Goal: Task Accomplishment & Management: Use online tool/utility

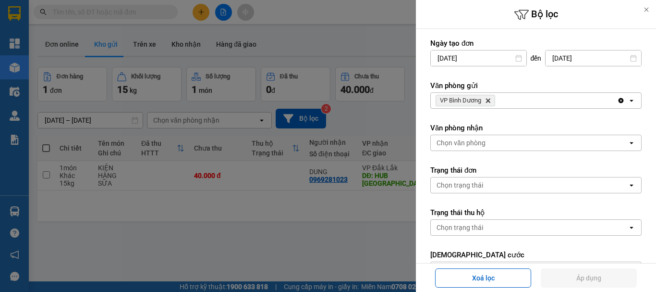
click at [487, 99] on icon "VP Bình Dương, close by backspace" at bounding box center [488, 101] width 4 height 4
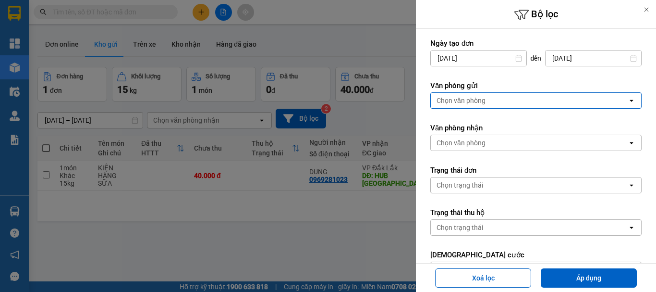
click at [487, 99] on div "Chọn văn phòng" at bounding box center [529, 100] width 197 height 15
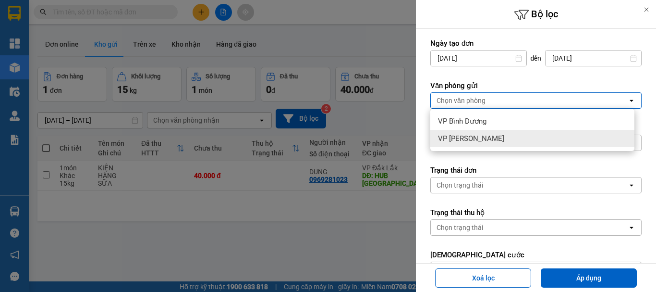
drag, startPoint x: 472, startPoint y: 135, endPoint x: 510, endPoint y: 249, distance: 120.5
click at [472, 136] on span "VP [PERSON_NAME]" at bounding box center [471, 139] width 66 height 10
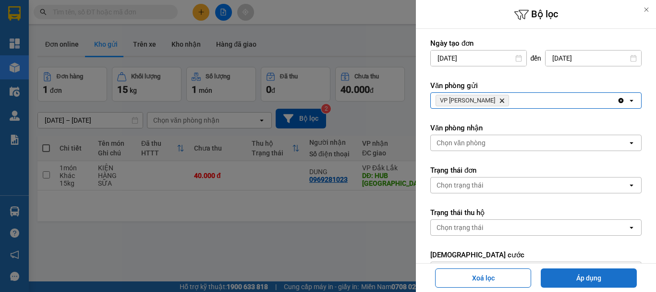
click at [592, 279] on button "Áp dụng" at bounding box center [589, 277] width 96 height 19
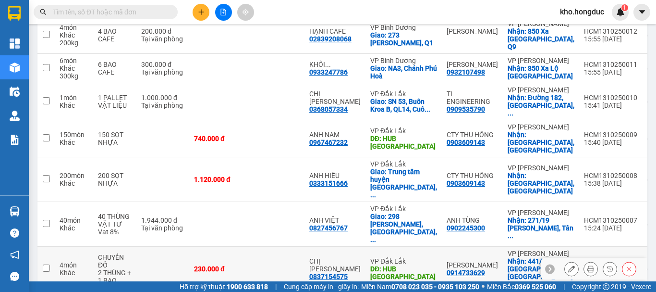
scroll to position [224, 0]
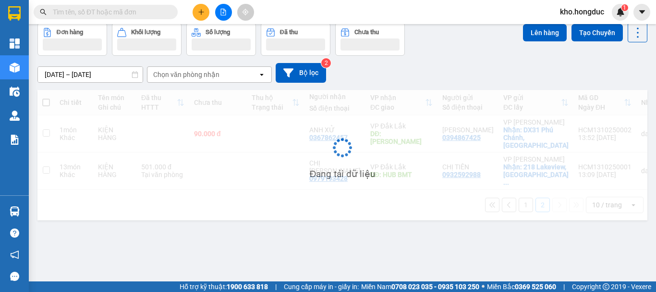
scroll to position [44, 0]
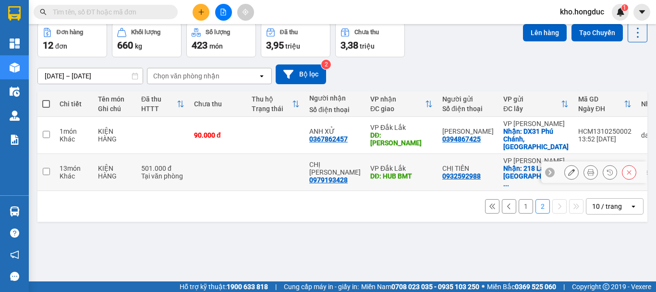
click at [588, 169] on icon at bounding box center [591, 172] width 7 height 7
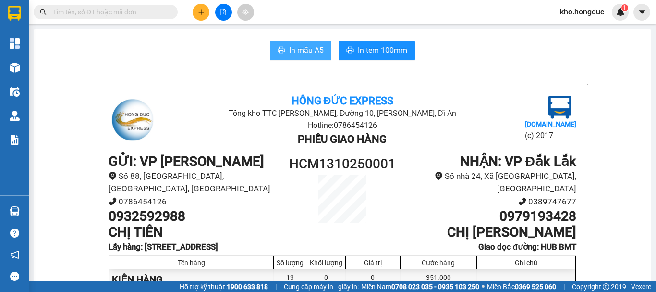
click at [289, 52] on span "In mẫu A5" at bounding box center [306, 50] width 35 height 12
click at [324, 49] on button "In mẫu A5" at bounding box center [301, 50] width 62 height 19
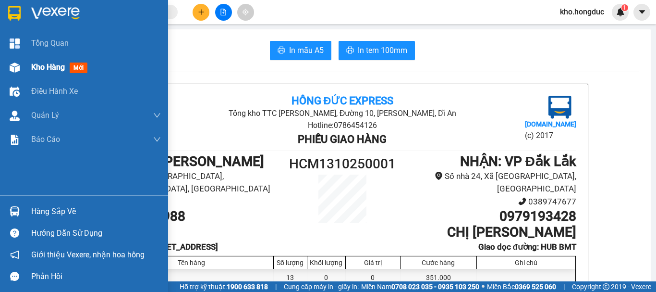
click at [22, 66] on div at bounding box center [14, 67] width 17 height 17
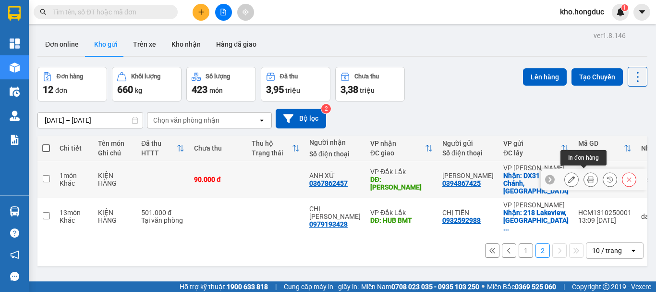
click at [584, 177] on button at bounding box center [590, 179] width 13 height 17
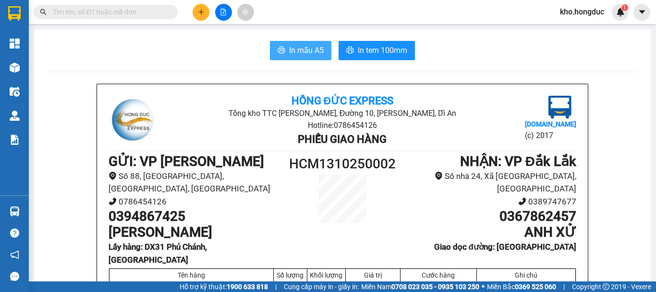
click at [299, 52] on span "In mẫu A5" at bounding box center [306, 50] width 35 height 12
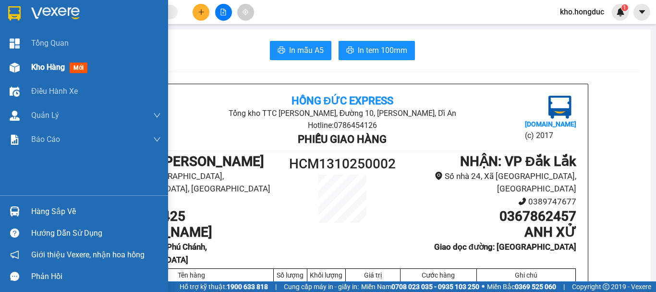
click at [23, 68] on div at bounding box center [14, 67] width 17 height 17
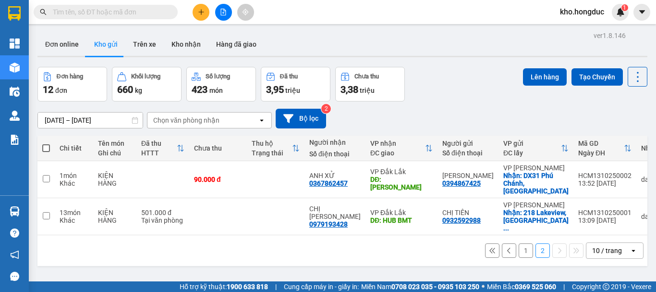
click at [519, 243] on button "1" at bounding box center [526, 250] width 14 height 14
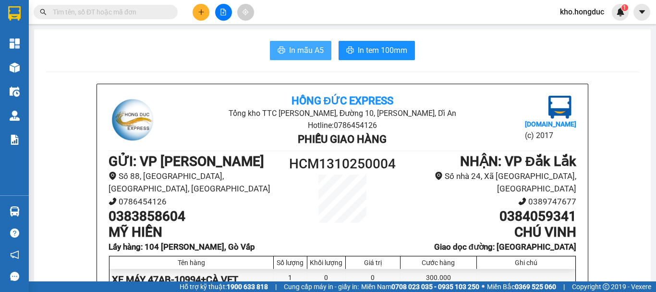
click at [296, 44] on span "In mẫu A5" at bounding box center [306, 50] width 35 height 12
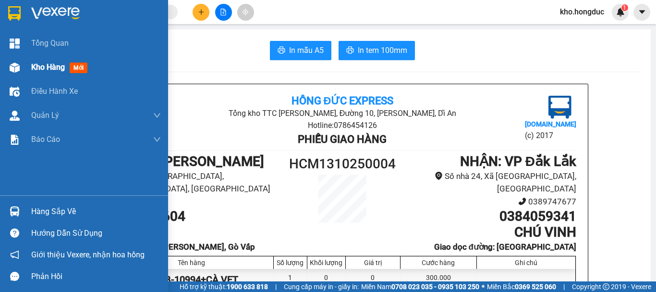
click at [25, 70] on div "Kho hàng mới" at bounding box center [84, 67] width 168 height 24
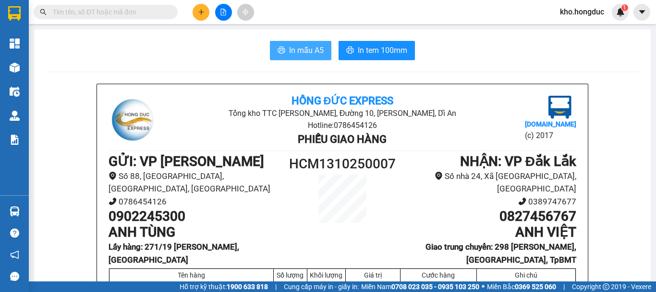
click at [295, 44] on span "In mẫu A5" at bounding box center [306, 50] width 35 height 12
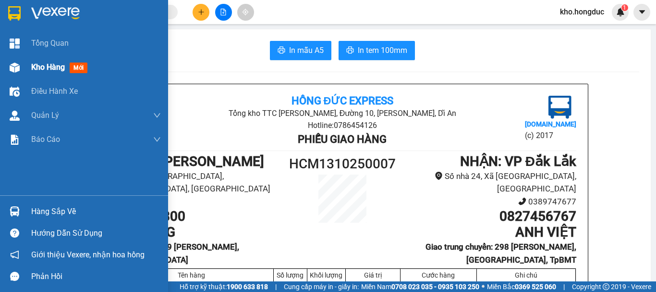
click at [18, 69] on img at bounding box center [15, 67] width 10 height 10
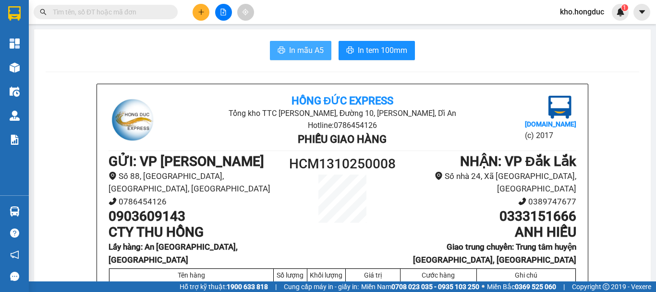
click at [289, 44] on span "In mẫu A5" at bounding box center [306, 50] width 35 height 12
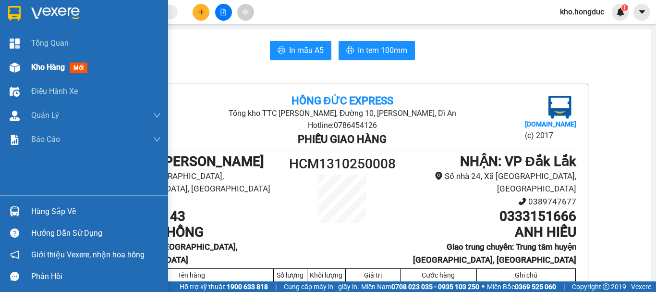
click at [21, 69] on div at bounding box center [14, 67] width 17 height 17
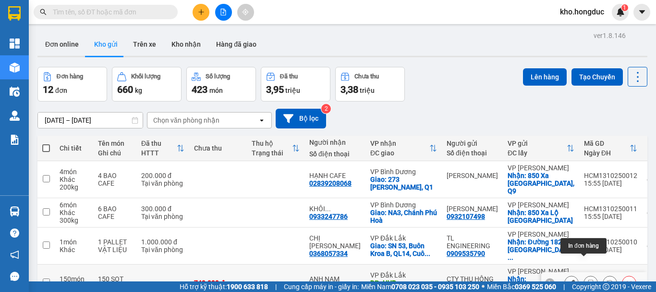
click at [588, 279] on icon at bounding box center [591, 282] width 7 height 7
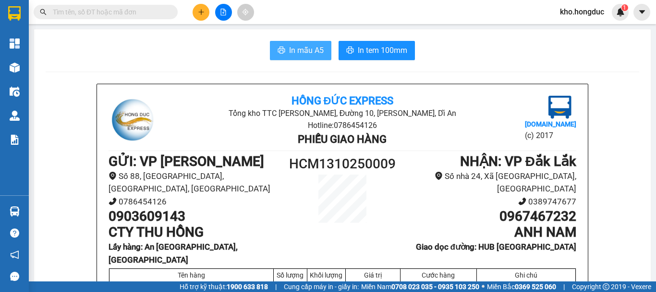
click at [284, 41] on button "In mẫu A5" at bounding box center [301, 50] width 62 height 19
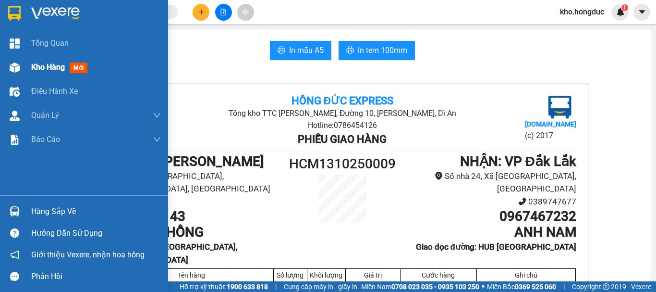
click at [18, 68] on img at bounding box center [15, 67] width 10 height 10
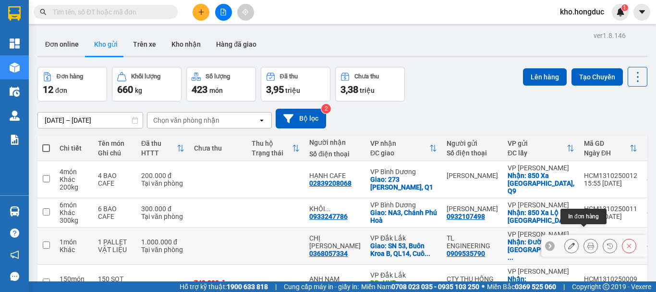
click at [588, 242] on icon at bounding box center [591, 245] width 7 height 7
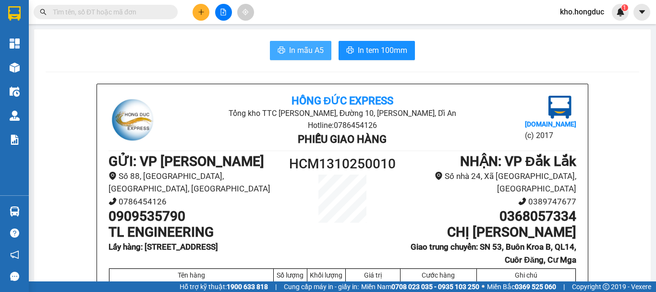
click at [301, 44] on span "In mẫu A5" at bounding box center [306, 50] width 35 height 12
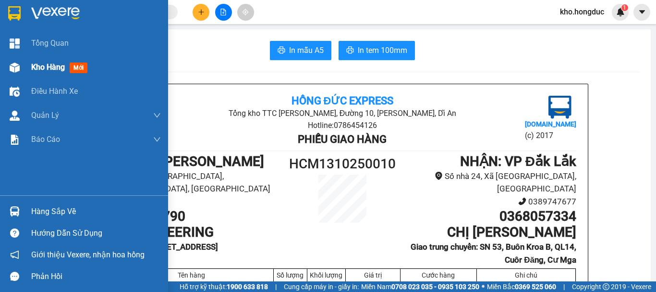
click at [20, 66] on div at bounding box center [14, 67] width 17 height 17
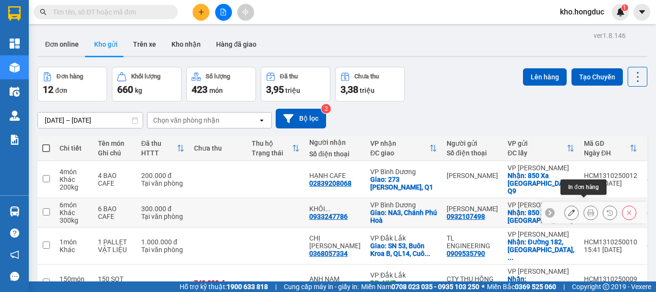
click at [588, 209] on icon at bounding box center [591, 212] width 7 height 7
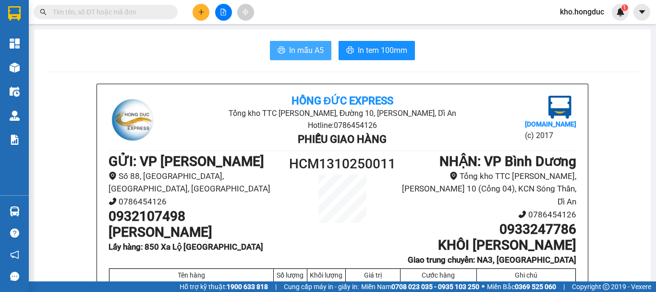
click at [313, 54] on span "In mẫu A5" at bounding box center [306, 50] width 35 height 12
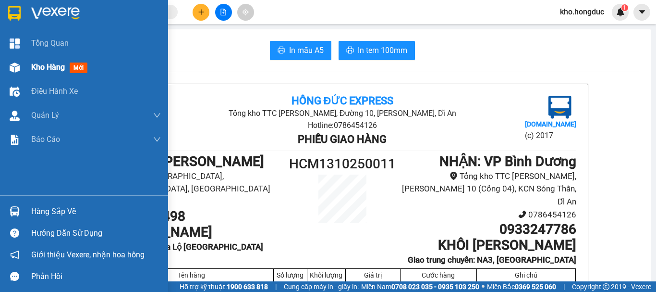
click at [27, 72] on div "Kho hàng mới" at bounding box center [84, 67] width 168 height 24
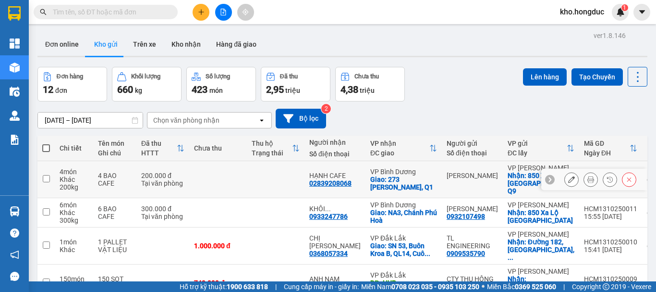
click at [584, 177] on button at bounding box center [590, 179] width 13 height 17
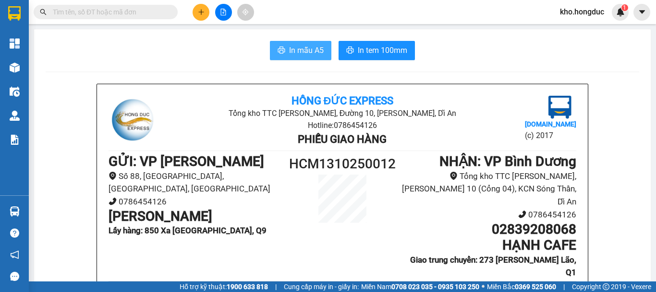
click at [294, 51] on span "In mẫu A5" at bounding box center [306, 50] width 35 height 12
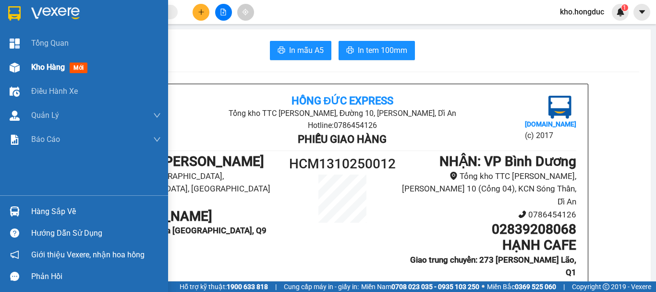
click at [15, 69] on img at bounding box center [15, 67] width 10 height 10
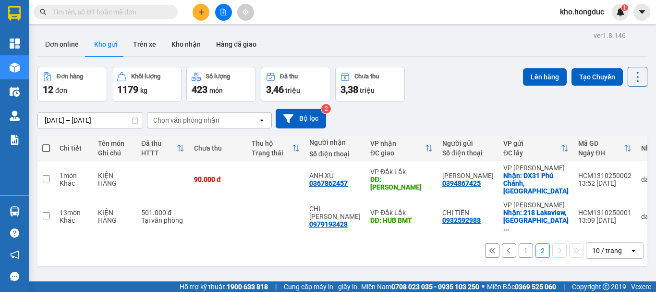
click at [277, 221] on div "ver 1.8.146 Đơn online Kho gửi Trên xe Kho nhận Hàng đã giao Đơn hàng 12 đơn Kh…" at bounding box center [343, 175] width 618 height 292
drag, startPoint x: 307, startPoint y: 252, endPoint x: 380, endPoint y: 196, distance: 91.8
click at [309, 249] on div "ver 1.8.146 Đơn online Kho gửi Trên xe Kho nhận Hàng đã giao Đơn hàng 12 đơn Kh…" at bounding box center [343, 175] width 618 height 292
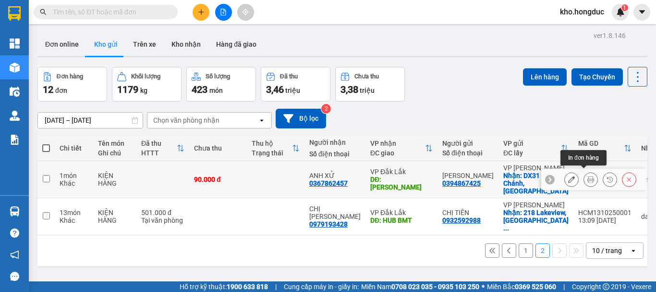
click at [588, 176] on icon at bounding box center [591, 179] width 7 height 7
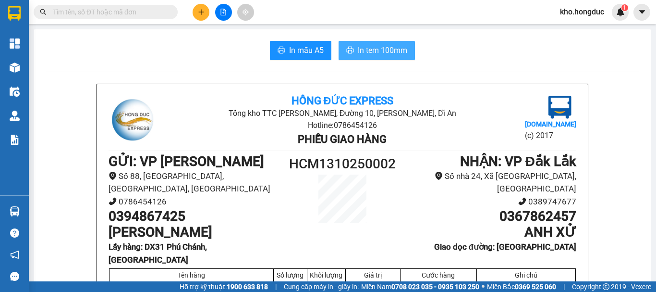
click at [359, 54] on span "In tem 100mm" at bounding box center [382, 50] width 49 height 12
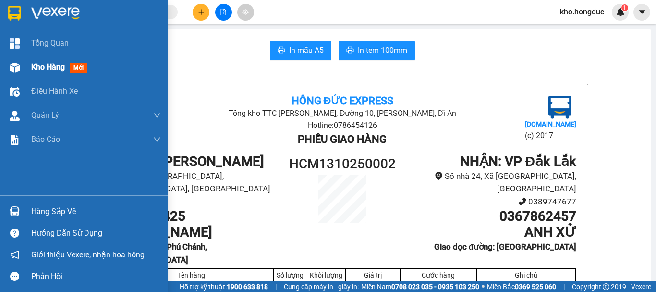
click at [18, 64] on img at bounding box center [15, 67] width 10 height 10
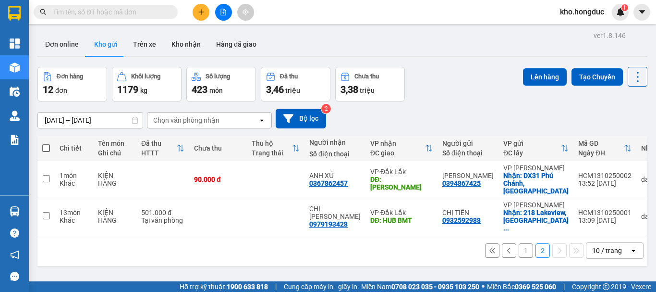
click at [519, 243] on button "1" at bounding box center [526, 250] width 14 height 14
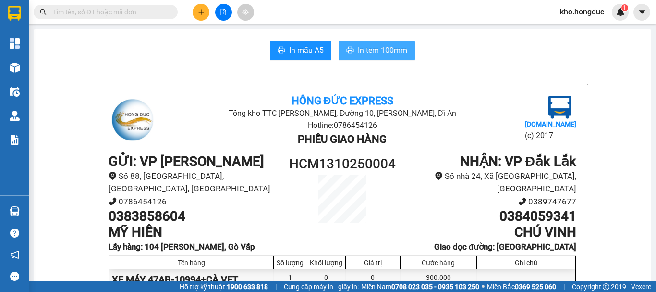
click at [370, 54] on span "In tem 100mm" at bounding box center [382, 50] width 49 height 12
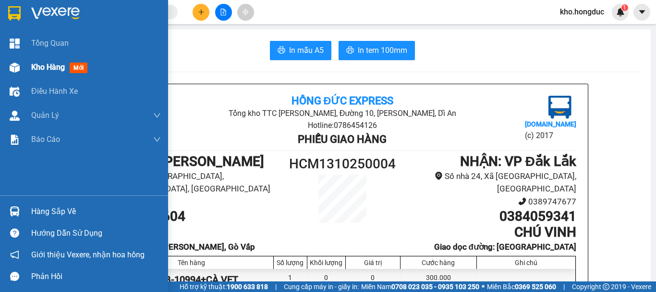
click at [37, 63] on span "Kho hàng" at bounding box center [48, 66] width 34 height 9
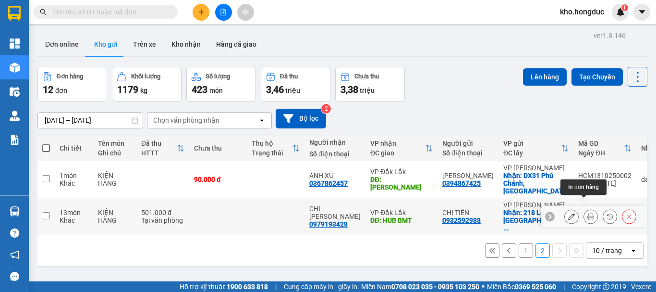
click at [588, 213] on icon at bounding box center [591, 216] width 7 height 7
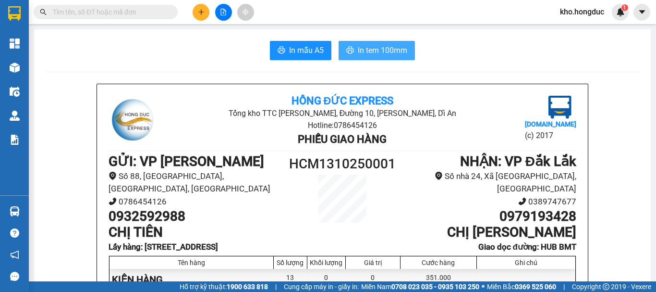
click at [356, 58] on button "In tem 100mm" at bounding box center [377, 50] width 76 height 19
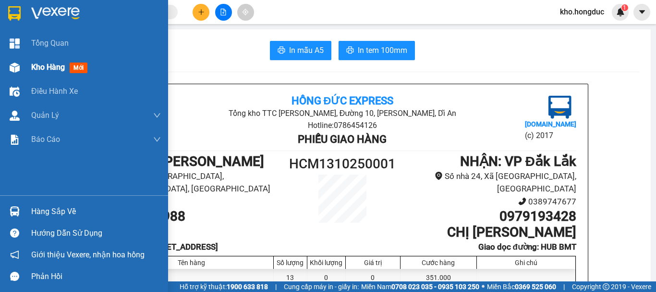
click at [19, 70] on img at bounding box center [15, 67] width 10 height 10
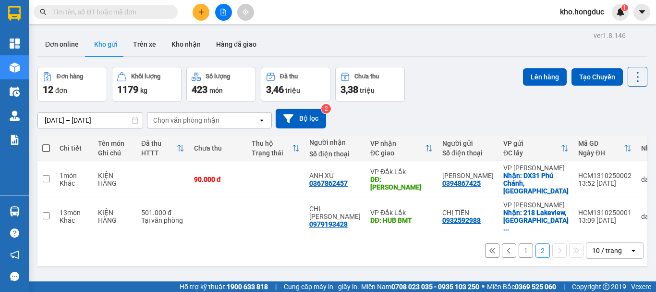
click at [519, 243] on button "1" at bounding box center [526, 250] width 14 height 14
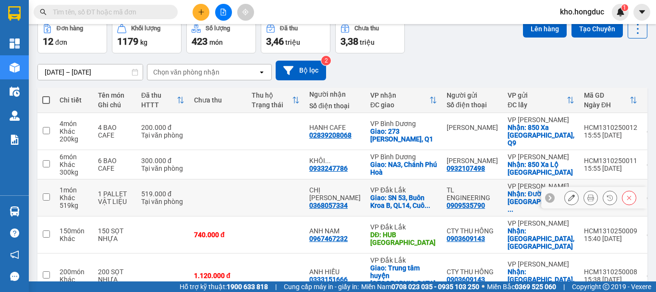
scroll to position [96, 0]
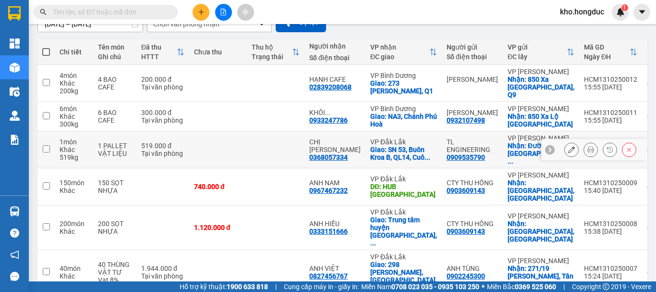
click at [588, 141] on button at bounding box center [590, 149] width 13 height 17
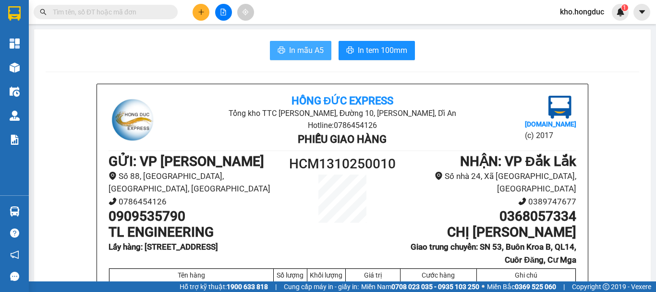
click at [288, 58] on button "In mẫu A5" at bounding box center [301, 50] width 62 height 19
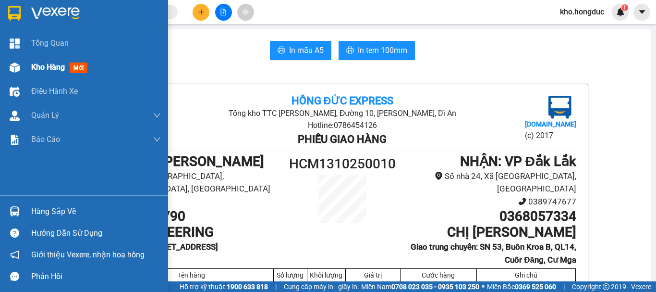
click at [17, 62] on div at bounding box center [14, 67] width 17 height 17
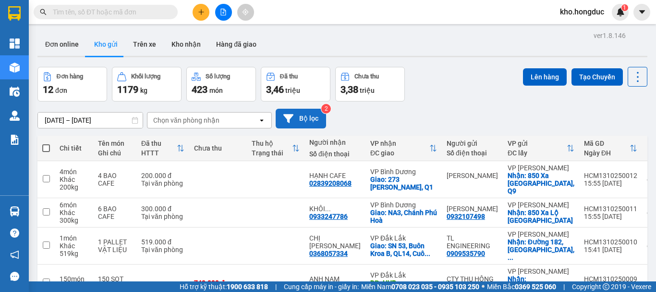
click at [312, 119] on button "Bộ lọc" at bounding box center [301, 119] width 50 height 20
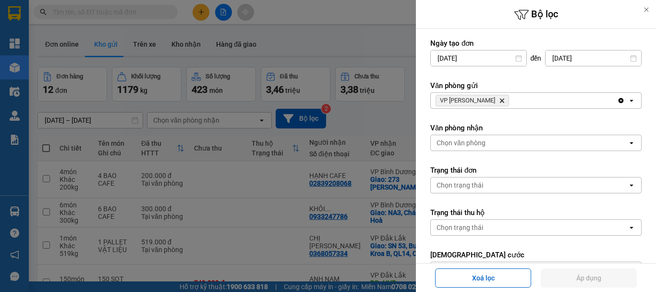
click at [499, 101] on icon "Delete" at bounding box center [502, 101] width 6 height 6
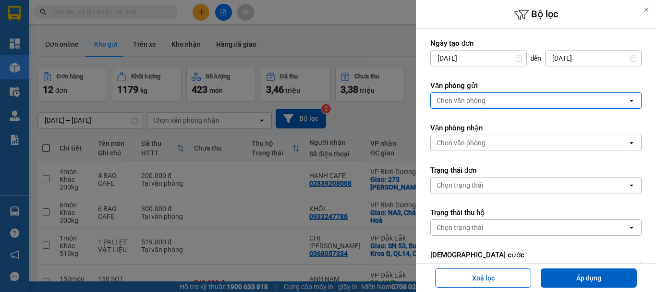
click at [489, 100] on div "Chọn văn phòng" at bounding box center [529, 100] width 197 height 15
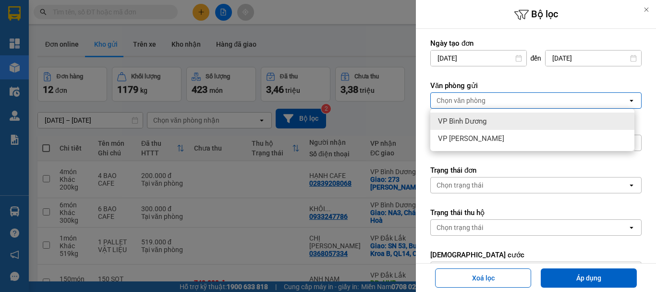
click at [485, 125] on span "VP Bình Dương" at bounding box center [462, 121] width 49 height 10
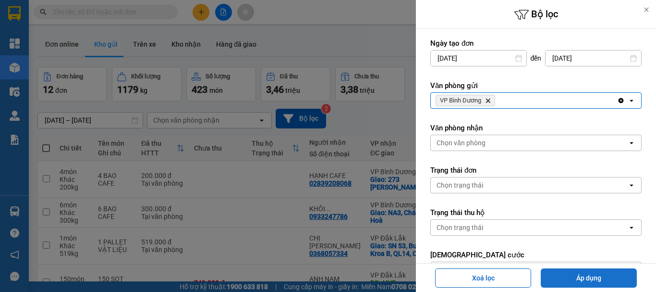
click at [585, 282] on button "Áp dụng" at bounding box center [589, 277] width 96 height 19
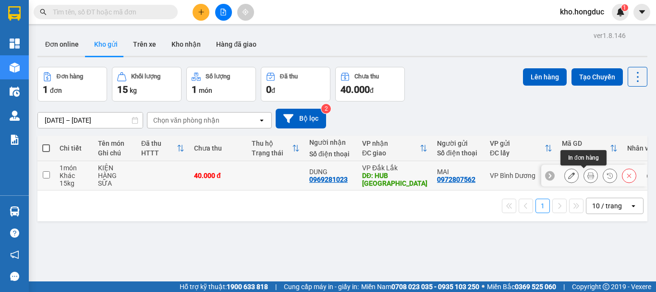
click at [588, 173] on icon at bounding box center [591, 175] width 7 height 7
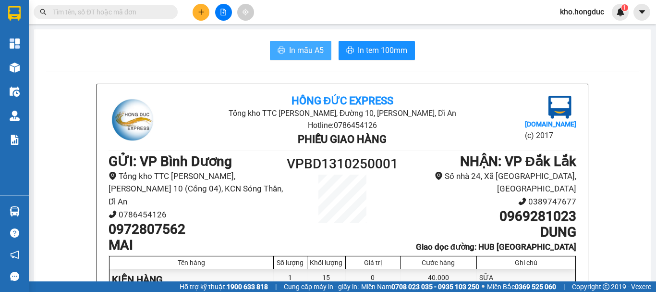
click at [308, 53] on span "In mẫu A5" at bounding box center [306, 50] width 35 height 12
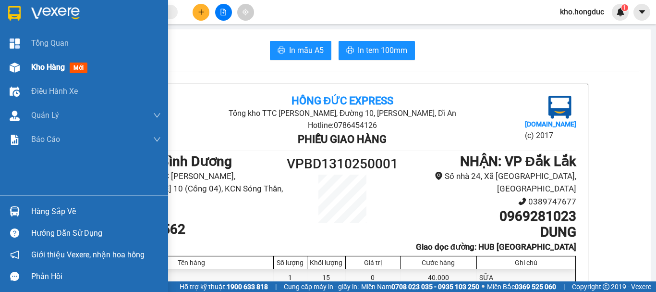
click at [23, 77] on div "Kho hàng mới" at bounding box center [84, 67] width 168 height 24
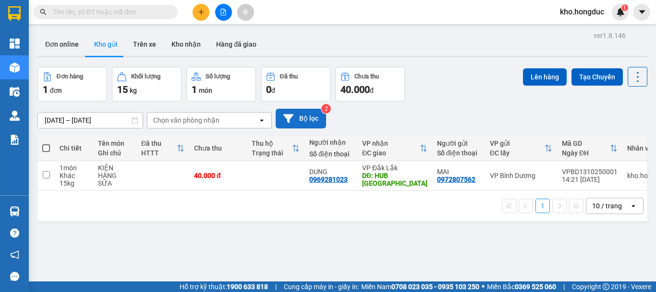
click at [295, 122] on button "Bộ lọc" at bounding box center [301, 119] width 50 height 20
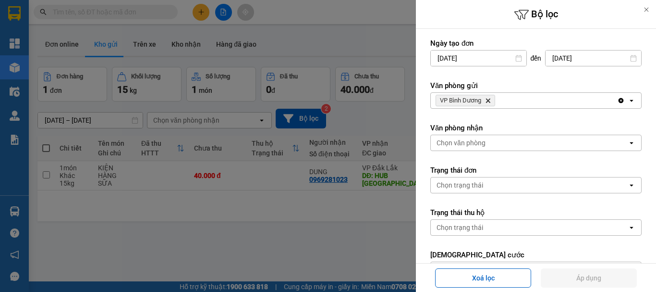
click at [488, 103] on icon "Delete" at bounding box center [488, 101] width 6 height 6
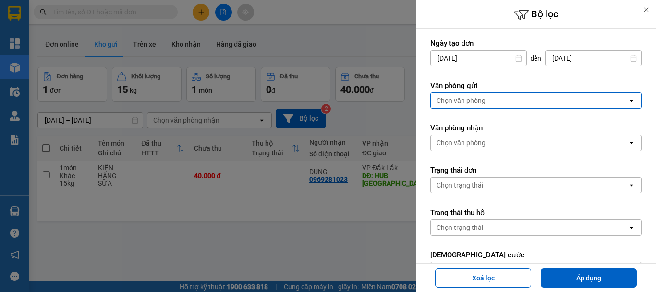
click at [489, 101] on div "Chọn văn phòng" at bounding box center [529, 100] width 197 height 15
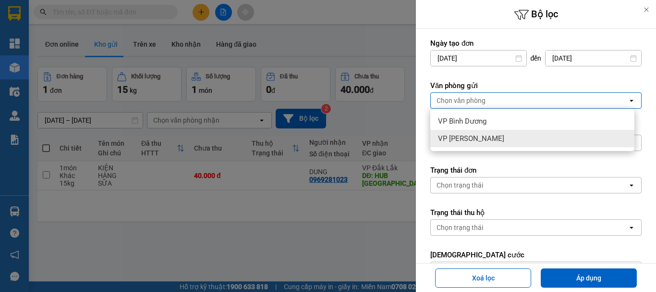
drag, startPoint x: 492, startPoint y: 137, endPoint x: 535, endPoint y: 180, distance: 60.5
click at [493, 138] on div "VP [PERSON_NAME]" at bounding box center [533, 138] width 204 height 17
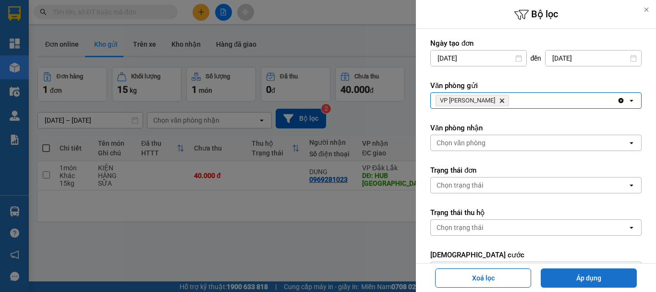
click at [588, 278] on button "Áp dụng" at bounding box center [589, 277] width 96 height 19
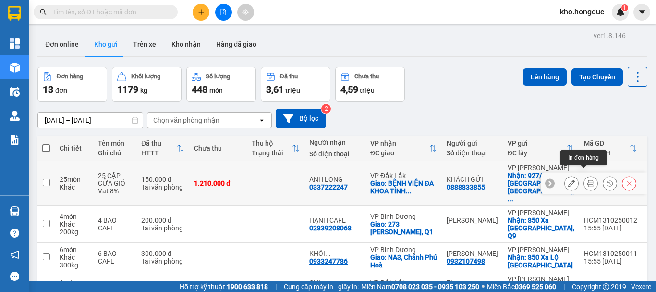
click at [584, 180] on button at bounding box center [590, 183] width 13 height 17
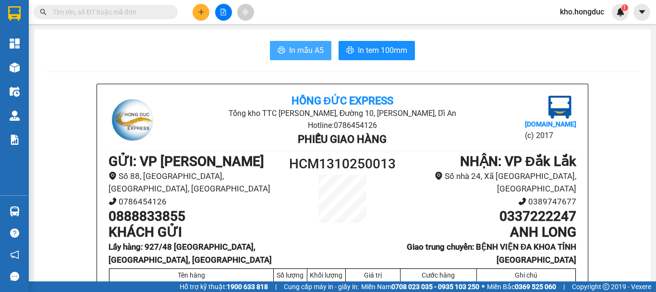
click at [294, 45] on span "In mẫu A5" at bounding box center [306, 50] width 35 height 12
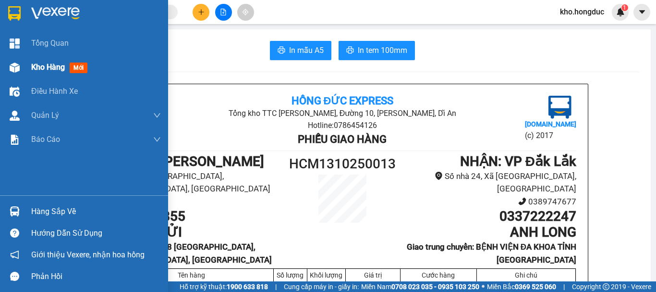
click at [22, 71] on div at bounding box center [14, 67] width 17 height 17
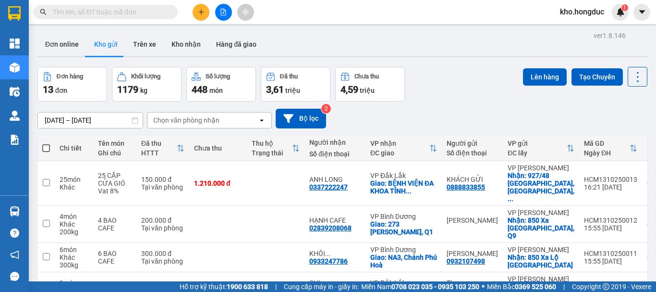
scroll to position [96, 0]
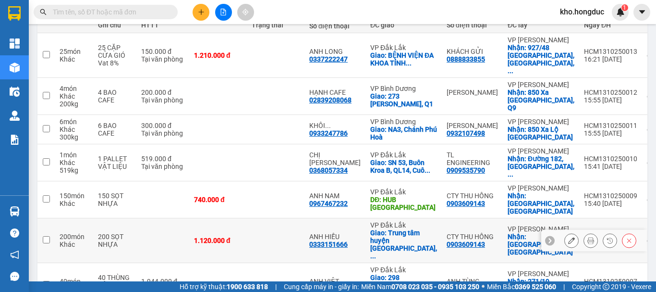
scroll to position [80, 0]
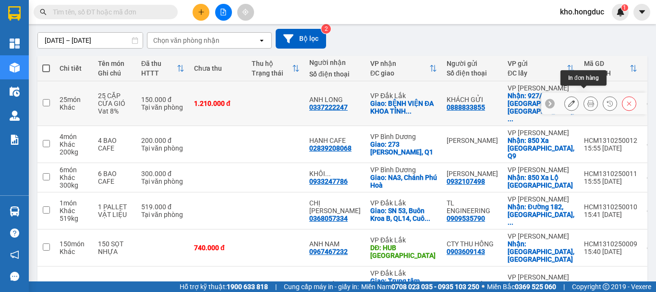
click at [588, 100] on icon at bounding box center [591, 103] width 7 height 7
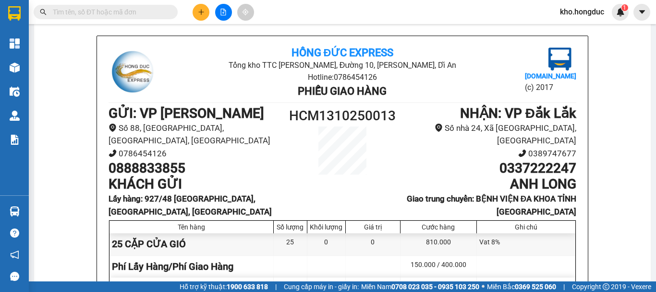
scroll to position [144, 0]
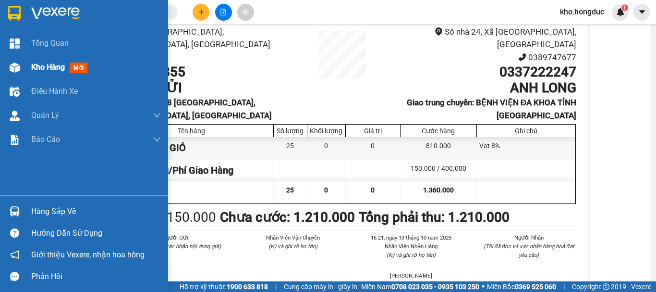
click at [13, 59] on div at bounding box center [14, 67] width 17 height 17
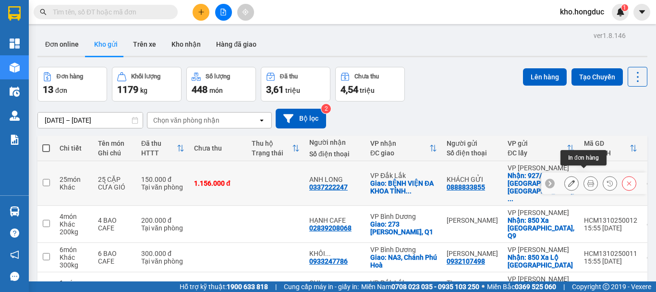
click at [588, 180] on icon at bounding box center [591, 183] width 7 height 7
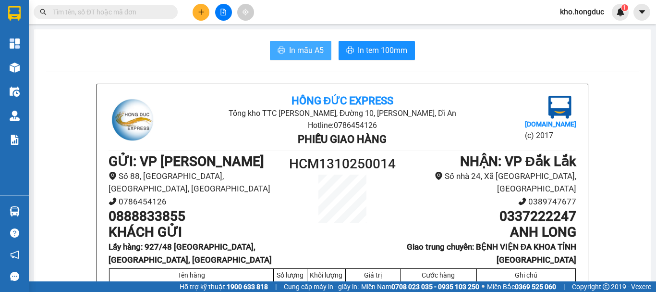
click at [291, 55] on span "In mẫu A5" at bounding box center [306, 50] width 35 height 12
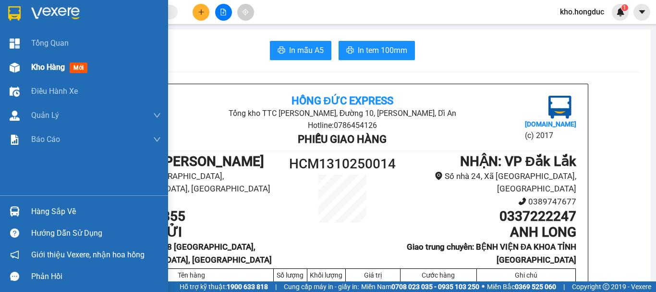
click at [27, 57] on div "Kho hàng mới" at bounding box center [84, 67] width 168 height 24
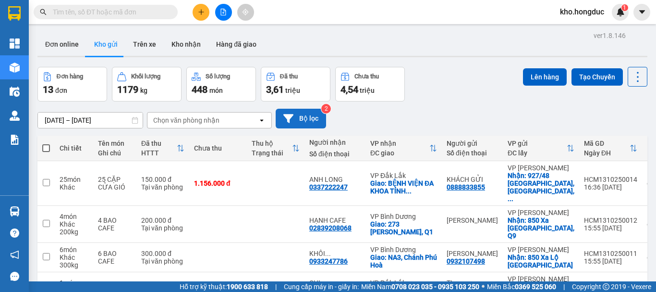
click at [290, 119] on icon at bounding box center [289, 118] width 10 height 10
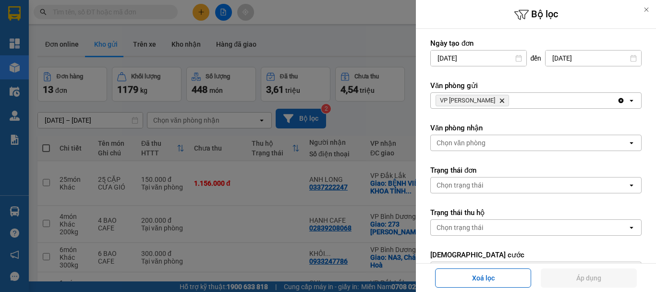
click at [491, 104] on span "VP [PERSON_NAME]" at bounding box center [473, 101] width 74 height 12
click at [500, 101] on icon "VP Hồ Chí Minh, close by backspace" at bounding box center [502, 101] width 4 height 4
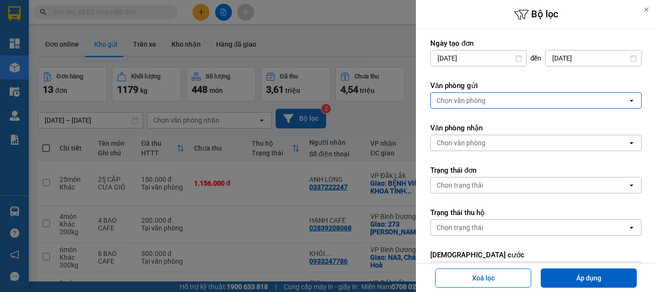
click at [491, 101] on div "Chọn văn phòng" at bounding box center [529, 100] width 197 height 15
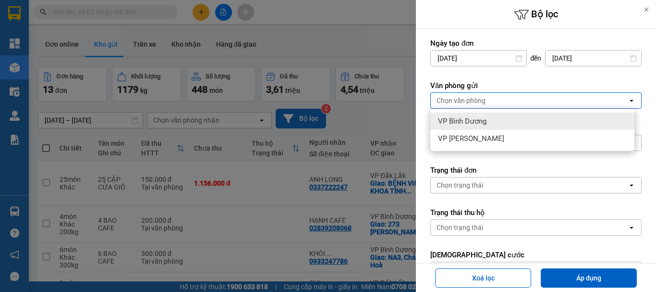
click at [472, 122] on span "VP Bình Dương" at bounding box center [462, 121] width 49 height 10
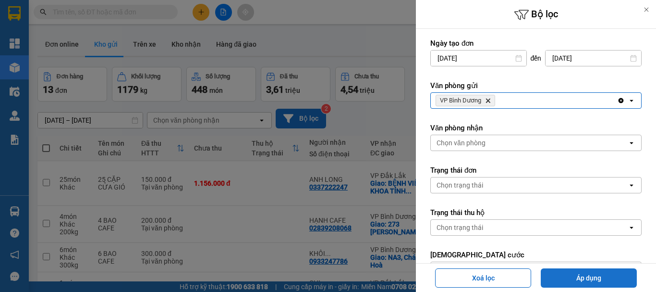
click at [601, 276] on button "Áp dụng" at bounding box center [589, 277] width 96 height 19
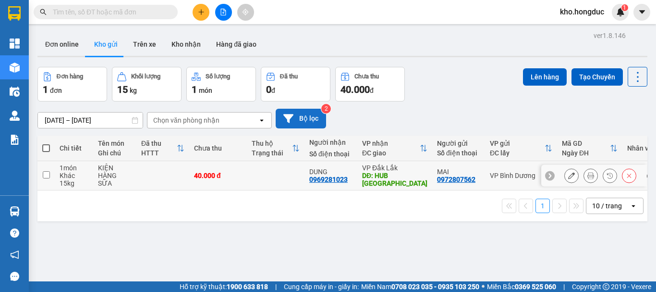
click at [43, 172] on input "checkbox" at bounding box center [46, 174] width 7 height 7
checkbox input "true"
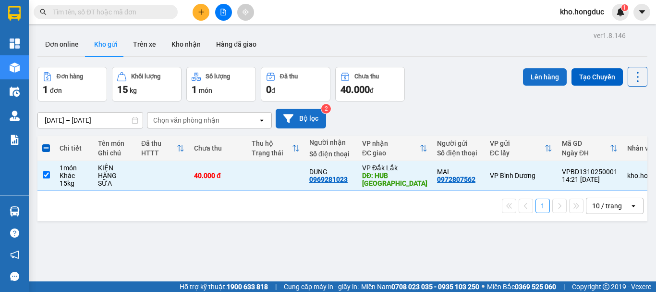
click at [527, 77] on button "Lên hàng" at bounding box center [545, 76] width 44 height 17
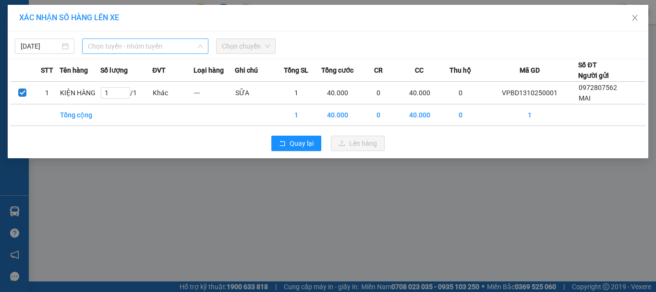
click at [117, 49] on span "Chọn tuyến - nhóm tuyến" at bounding box center [145, 46] width 115 height 14
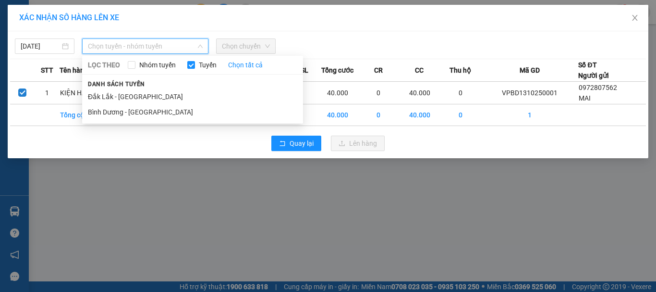
drag, startPoint x: 114, startPoint y: 113, endPoint x: 237, endPoint y: 62, distance: 133.1
click at [115, 111] on li "Bình Dương - Đắk Lắk" at bounding box center [192, 111] width 221 height 15
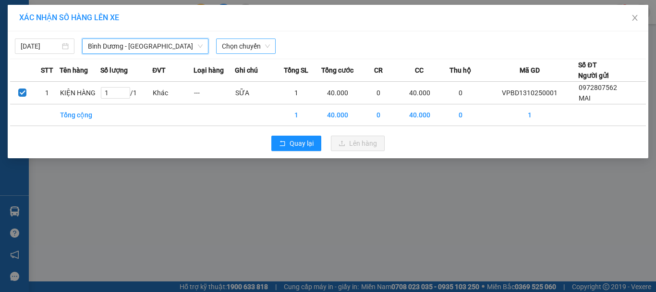
click at [249, 49] on span "Chọn chuyến" at bounding box center [246, 46] width 48 height 14
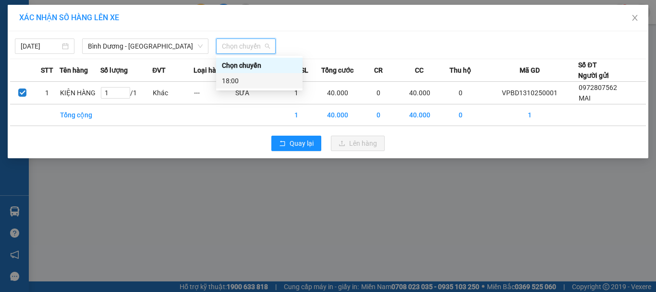
click at [240, 78] on div "18:00" at bounding box center [259, 80] width 75 height 11
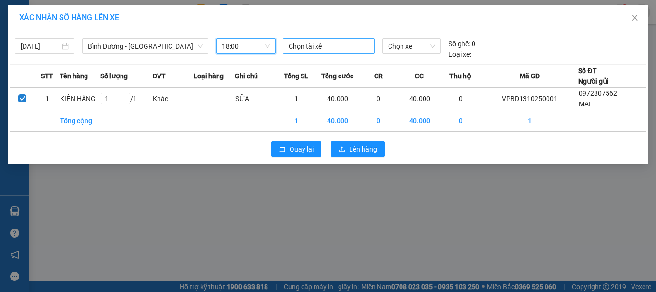
click at [296, 50] on div at bounding box center [328, 46] width 87 height 12
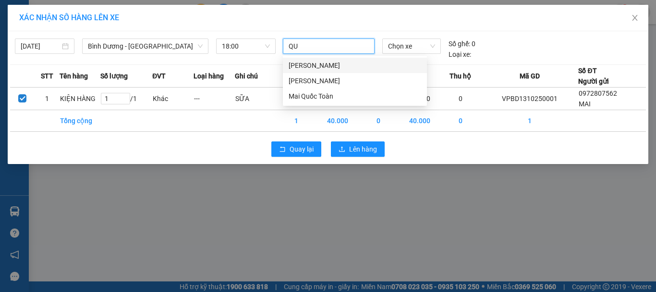
type input "QUY"
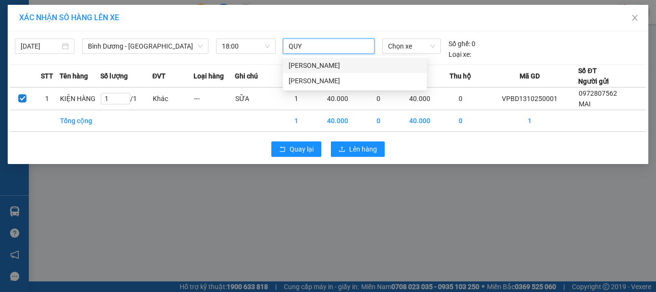
click at [328, 64] on div "Hoàng Văn Quý" at bounding box center [355, 65] width 133 height 11
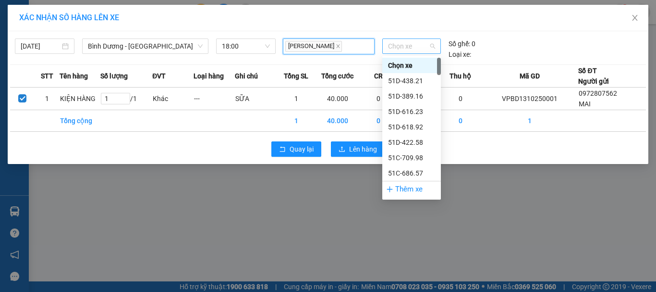
click at [420, 47] on span "Chọn xe" at bounding box center [411, 46] width 47 height 14
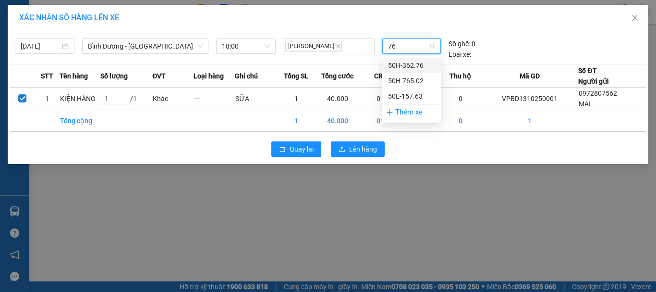
type input "765"
click at [402, 63] on div "50H-765.02" at bounding box center [411, 65] width 47 height 11
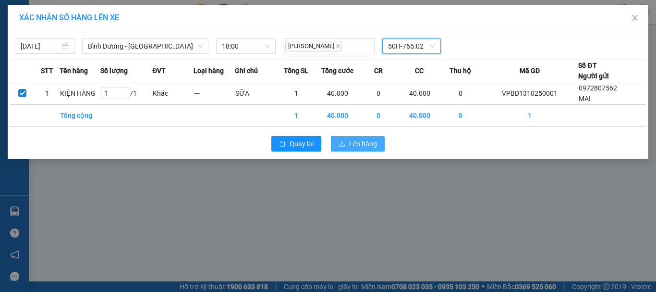
click at [347, 140] on button "Lên hàng" at bounding box center [358, 143] width 54 height 15
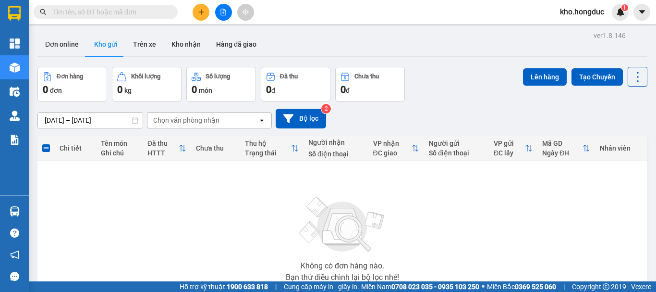
drag, startPoint x: 147, startPoint y: 54, endPoint x: 375, endPoint y: 97, distance: 232.1
click at [375, 97] on div "ver 1.8.146 Đơn online Kho gửi Trên xe Kho nhận Hàng đã giao Đơn hàng 0 đơn Khố…" at bounding box center [343, 187] width 618 height 317
click at [304, 123] on button "Bộ lọc" at bounding box center [301, 119] width 50 height 20
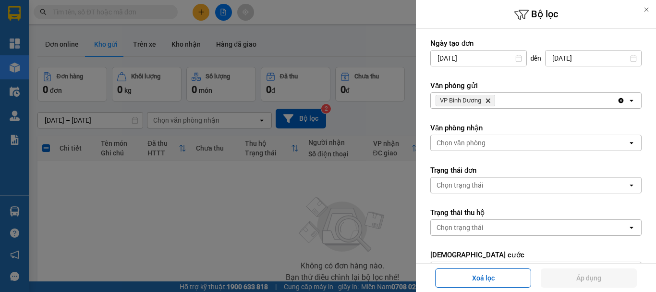
click at [488, 99] on icon "Delete" at bounding box center [488, 101] width 6 height 6
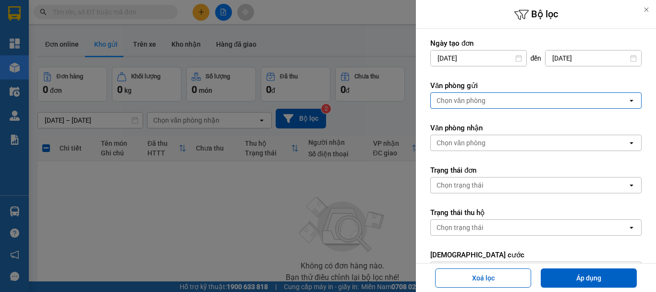
click at [488, 99] on div "Chọn văn phòng" at bounding box center [529, 100] width 197 height 15
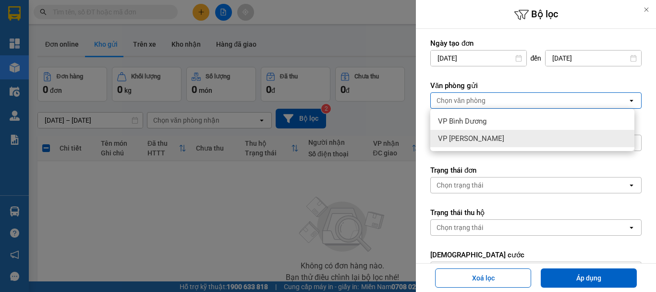
click at [469, 136] on span "VP [PERSON_NAME]" at bounding box center [471, 139] width 66 height 10
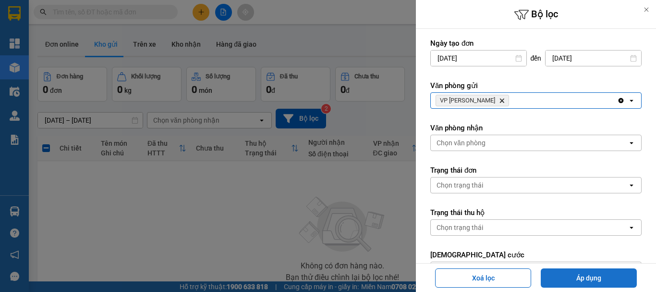
click at [581, 276] on button "Áp dụng" at bounding box center [589, 277] width 96 height 19
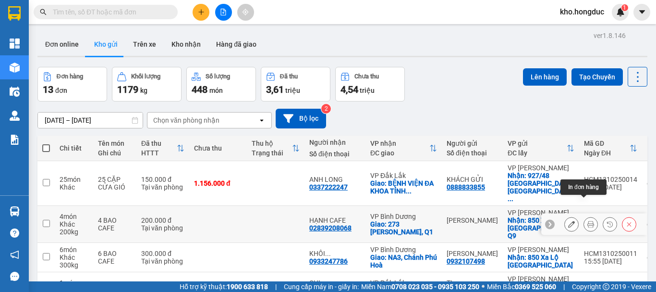
click at [588, 221] on icon at bounding box center [591, 224] width 7 height 7
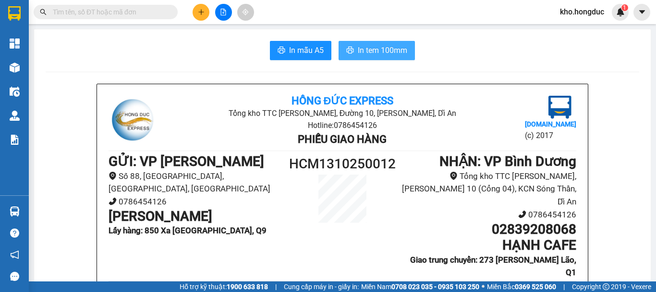
click at [350, 52] on icon "printer" at bounding box center [350, 50] width 8 height 8
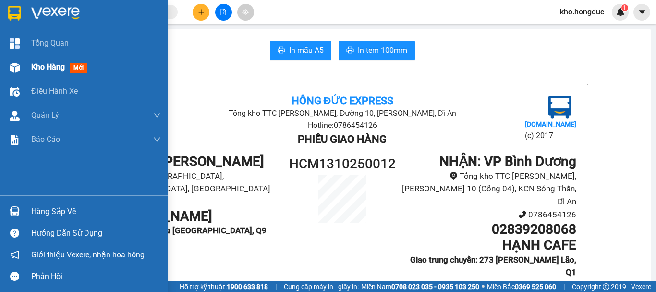
click at [44, 75] on div "Kho hàng mới" at bounding box center [96, 67] width 130 height 24
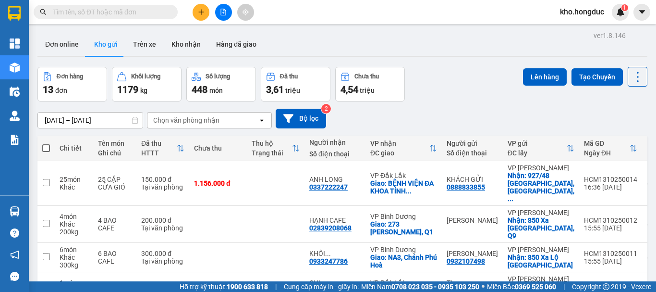
scroll to position [48, 0]
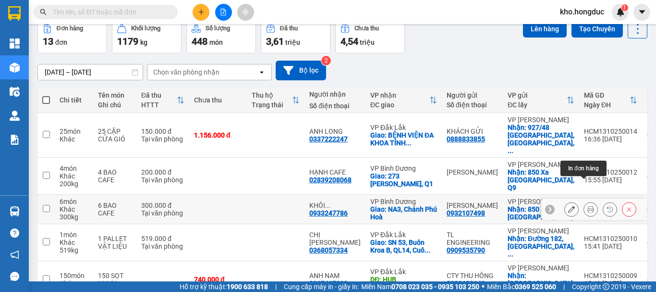
click at [584, 201] on button at bounding box center [590, 209] width 13 height 17
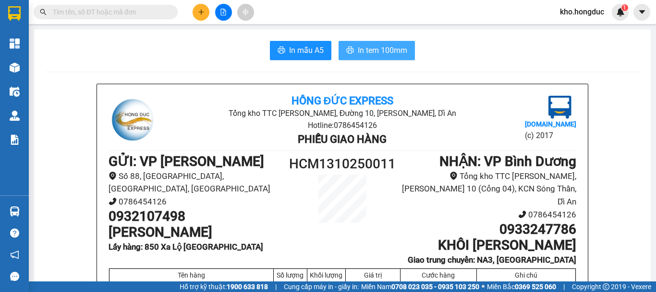
click at [362, 49] on span "In tem 100mm" at bounding box center [382, 50] width 49 height 12
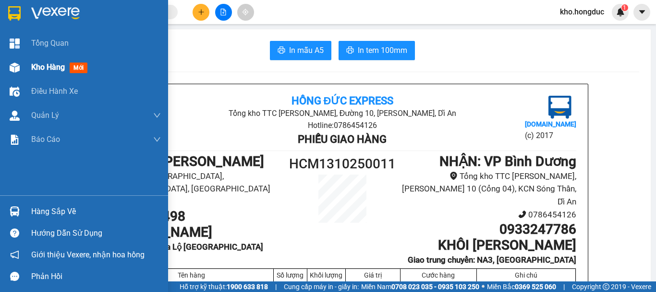
click at [24, 68] on div "Kho hàng mới" at bounding box center [84, 67] width 168 height 24
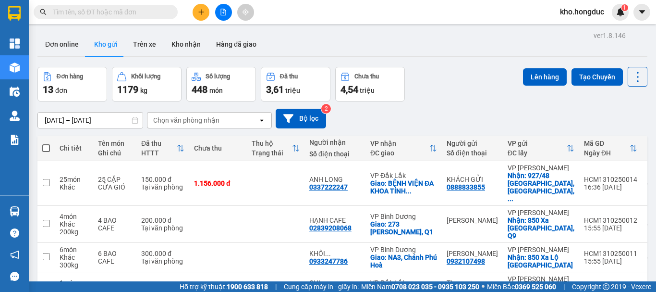
click at [346, 109] on div "12/10/2025 – 13/10/2025 Press the down arrow key to interact with the calendar …" at bounding box center [342, 119] width 610 height 20
click at [568, 254] on icon at bounding box center [571, 257] width 7 height 7
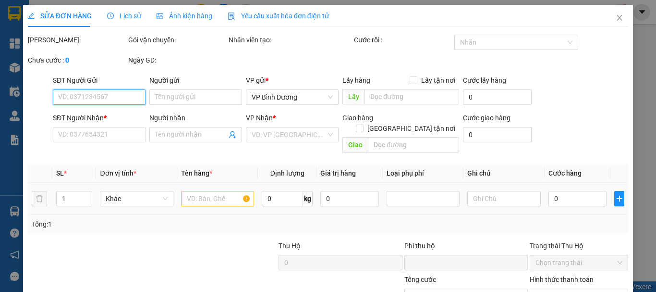
type input "0932107498"
type input "[PERSON_NAME]"
checkbox input "true"
type input "850 Xa Lộ Hà Nội"
type input "0933247786"
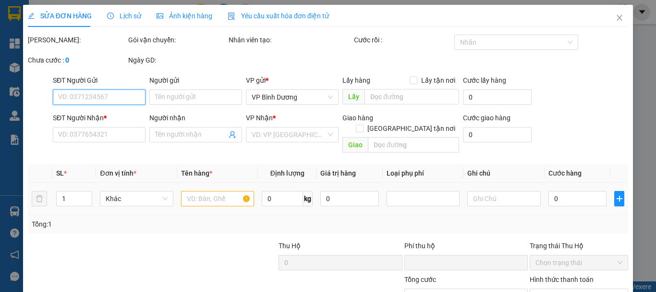
type input "KHÔI NGUYỄN COFFEE"
checkbox input "true"
type input "NA3, Chánh Phú Hoà"
type input "0"
type input "300.000"
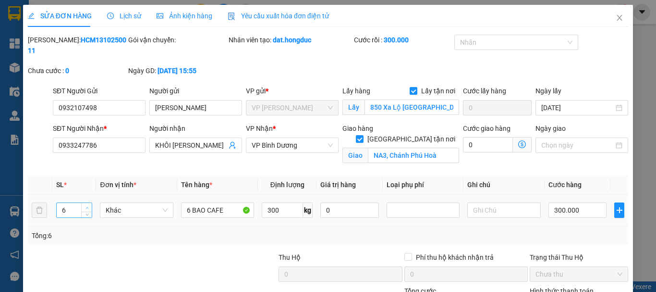
type input "7"
click at [84, 205] on span "up" at bounding box center [87, 208] width 6 height 6
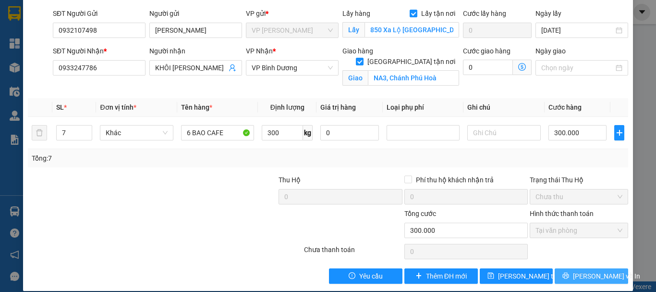
click at [584, 271] on span "Lưu và In" at bounding box center [606, 276] width 67 height 11
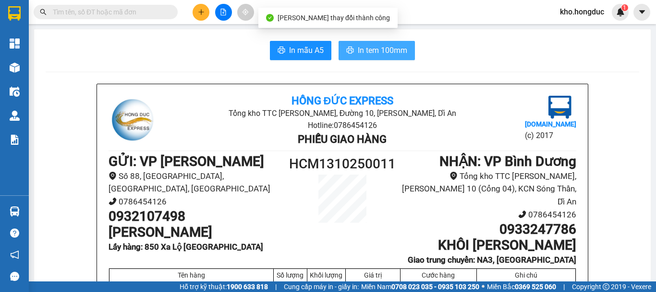
click at [388, 52] on span "In tem 100mm" at bounding box center [382, 50] width 49 height 12
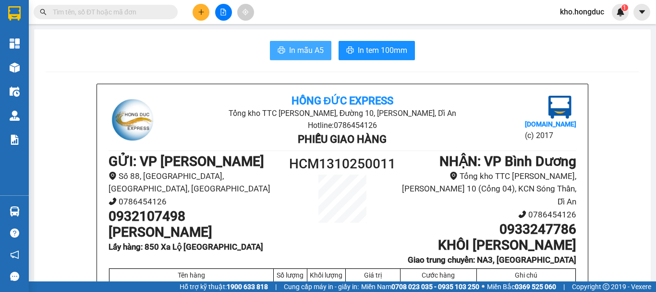
click at [313, 49] on span "In mẫu A5" at bounding box center [306, 50] width 35 height 12
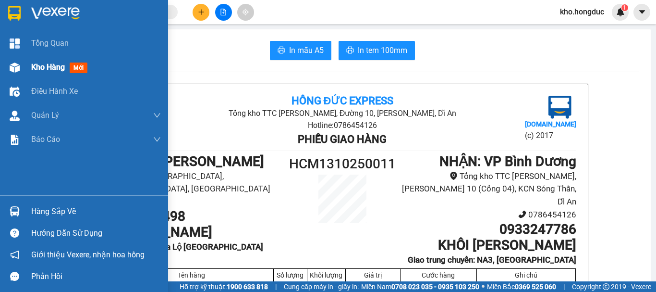
click at [21, 69] on div at bounding box center [14, 67] width 17 height 17
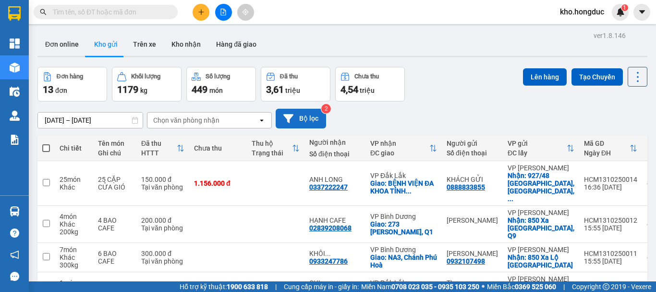
click at [307, 115] on button "Bộ lọc" at bounding box center [301, 119] width 50 height 20
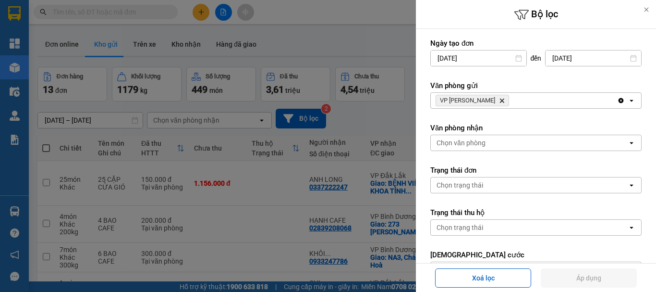
click at [500, 99] on icon "VP Hồ Chí Minh, close by backspace" at bounding box center [502, 101] width 4 height 4
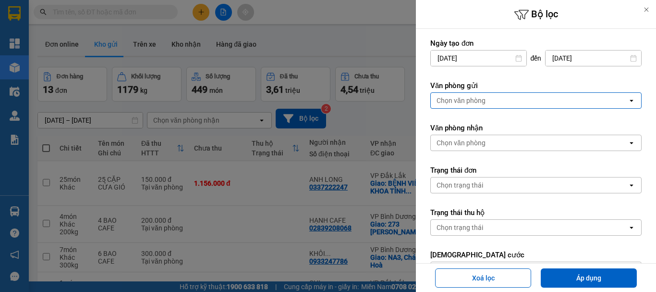
click at [492, 99] on div "Chọn văn phòng" at bounding box center [529, 100] width 197 height 15
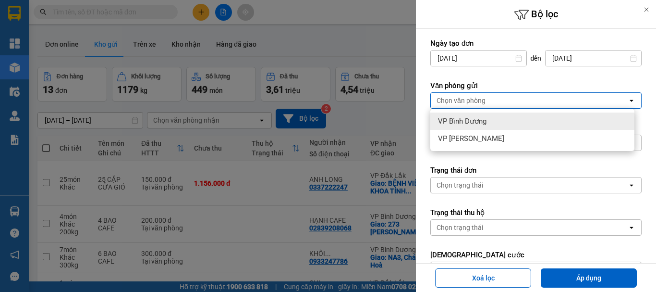
click at [476, 123] on span "VP Bình Dương" at bounding box center [462, 121] width 49 height 10
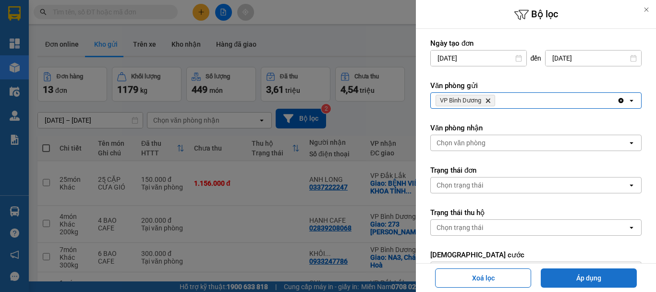
click at [571, 269] on button "Áp dụng" at bounding box center [589, 277] width 96 height 19
